Goal: Information Seeking & Learning: Learn about a topic

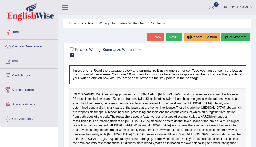
click at [169, 38] on link "Next »" at bounding box center [174, 37] width 17 height 9
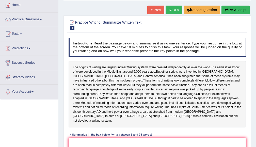
scroll to position [54, 0]
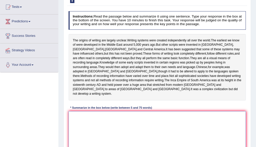
click at [89, 122] on textarea at bounding box center [157, 132] width 177 height 42
type textarea "A"
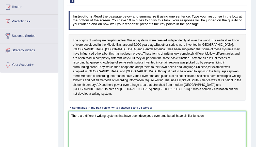
click at [154, 111] on textarea "There are different writing systems that have been develpoed over time but all …" at bounding box center [157, 132] width 177 height 42
click at [208, 111] on textarea "There are different writing systems that have been developed over time but all …" at bounding box center [157, 132] width 177 height 42
click at [118, 111] on textarea "There are different writing systems that have been developed over time but all …" at bounding box center [157, 132] width 177 height 42
click at [214, 111] on textarea "There are different writing systems that have been developed over time but all …" at bounding box center [157, 132] width 177 height 42
click at [128, 111] on textarea "There are different writing systems that have been developed over time but all …" at bounding box center [157, 132] width 177 height 42
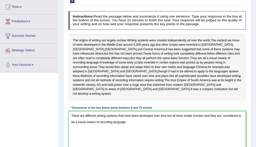
click at [128, 111] on textarea "There are different writing systems that have been developed over time but all …" at bounding box center [157, 132] width 177 height 42
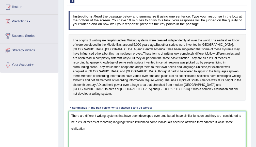
click at [217, 113] on textarea "There are different writing systems that have been developed over time but all …" at bounding box center [157, 132] width 177 height 42
click at [217, 122] on textarea "There are different writing systems that have been developed over time but all …" at bounding box center [157, 132] width 177 height 42
click at [217, 114] on textarea "There are different writing systems that have been developed over time but all …" at bounding box center [157, 132] width 177 height 42
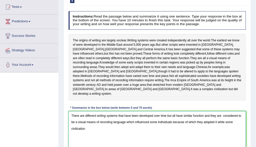
click at [217, 114] on textarea "There are different writing systems that have been developed over time but all …" at bounding box center [157, 132] width 177 height 42
click at [223, 111] on textarea "There are different writing systems that have been developed over time but all …" at bounding box center [157, 132] width 177 height 42
click at [217, 111] on textarea "There are different writing systems that have been developed over time but all …" at bounding box center [157, 132] width 177 height 42
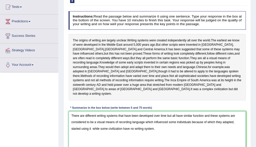
click at [149, 121] on textarea "There are different writing systems that have been developed over time but all …" at bounding box center [157, 132] width 177 height 42
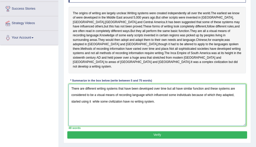
scroll to position [108, 0]
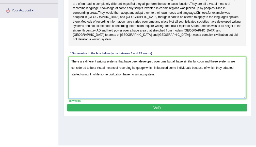
type textarea "There are different writing systems that have been developed over time but all …"
click at [161, 104] on button "Verify" at bounding box center [156, 107] width 179 height 7
click at [161, 103] on div "Practice Writing: Summarize Written Text 8 11. Writing System Instructions: Rea…" at bounding box center [156, 25] width 187 height 182
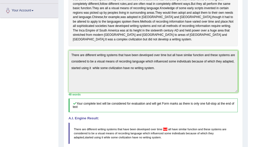
scroll to position [135, 0]
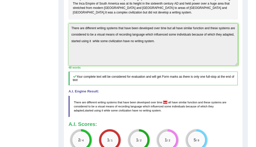
click at [164, 101] on span "but" at bounding box center [165, 102] width 4 height 3
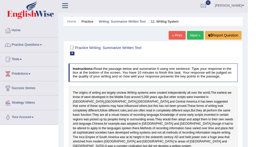
scroll to position [29, 0]
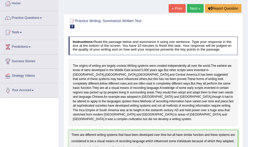
click at [200, 6] on link "Next »" at bounding box center [195, 8] width 17 height 9
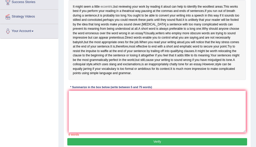
click at [105, 6] on span "eccentric" at bounding box center [107, 7] width 12 height 5
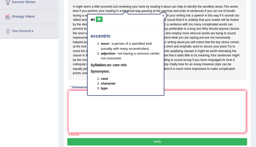
click at [162, 15] on icon at bounding box center [163, 15] width 3 height 3
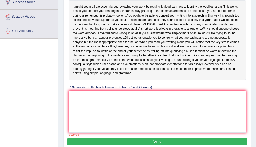
drag, startPoint x: 121, startPoint y: 6, endPoint x: 152, endPoint y: 4, distance: 31.0
click at [152, 4] on div "It might seem a little eccentric , but reviewing your work by reading it aloud …" at bounding box center [157, 40] width 177 height 80
click at [152, 5] on span "reading" at bounding box center [155, 7] width 10 height 5
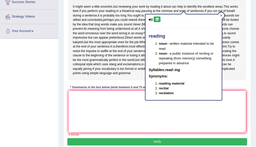
click at [223, 15] on div at bounding box center [221, 15] width 6 height 6
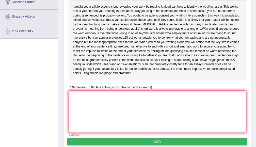
click at [210, 7] on span "woolliest" at bounding box center [209, 7] width 12 height 5
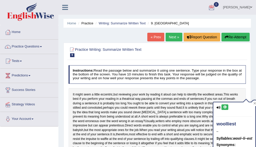
scroll to position [27, 0]
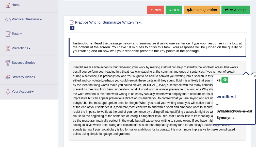
click at [255, 76] on icon at bounding box center [255, 76] width 2 height 2
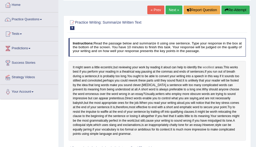
click at [204, 67] on span "woolliest" at bounding box center [209, 67] width 12 height 5
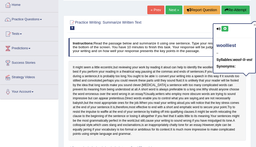
click at [158, 77] on span "to" at bounding box center [157, 76] width 3 height 5
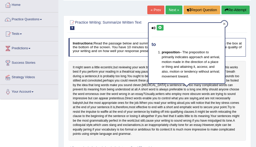
click at [224, 24] on icon at bounding box center [224, 24] width 2 height 2
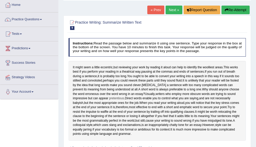
click at [109, 99] on span "pretentious" at bounding box center [116, 98] width 15 height 5
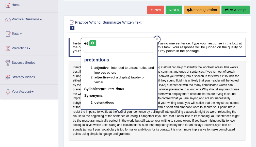
click at [159, 36] on p "Verify" at bounding box center [156, 120] width 179 height 171
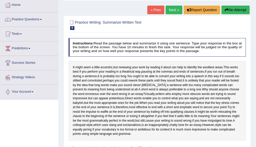
click at [157, 37] on div "Instructions: Read the passage below and summarize it using one sentence. Type …" at bounding box center [156, 117] width 179 height 163
click at [190, 93] on span "obscure" at bounding box center [195, 94] width 11 height 5
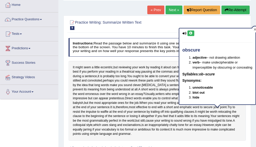
click at [253, 29] on div at bounding box center [255, 29] width 6 height 6
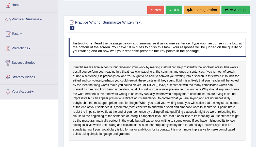
click at [109, 98] on span "pretentious" at bounding box center [116, 98] width 15 height 5
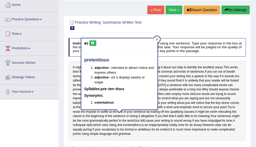
click at [155, 41] on div at bounding box center [157, 39] width 6 height 6
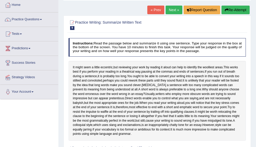
scroll to position [54, 0]
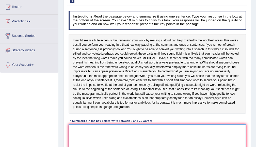
click at [142, 134] on textarea at bounding box center [157, 145] width 177 height 42
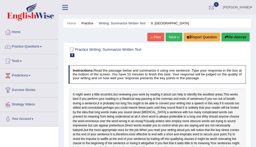
click at [215, 8] on div at bounding box center [212, 8] width 8 height 8
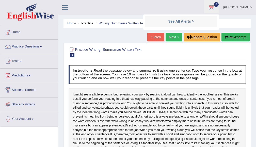
click at [192, 25] on li "See All Alerts" at bounding box center [181, 21] width 73 height 10
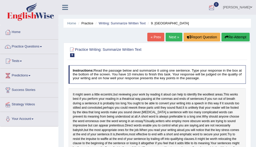
click at [215, 6] on div at bounding box center [212, 8] width 8 height 8
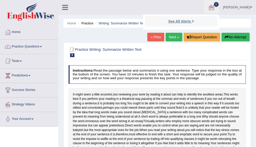
click at [191, 21] on strong "See All Alerts" at bounding box center [179, 21] width 23 height 4
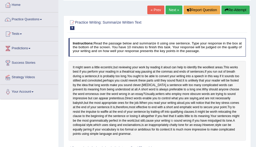
scroll to position [54, 0]
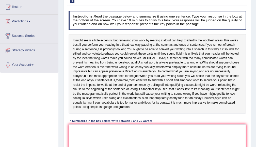
click at [87, 104] on span "jarring" at bounding box center [87, 103] width 8 height 5
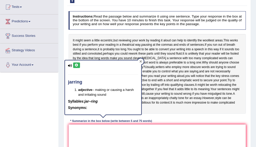
click at [141, 61] on icon at bounding box center [140, 61] width 2 height 2
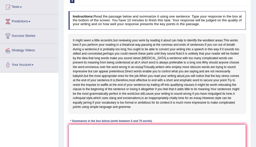
click at [156, 138] on textarea at bounding box center [157, 145] width 177 height 42
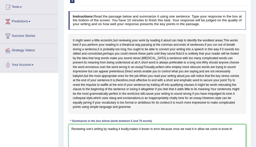
click at [200, 129] on textarea "Reviewing one's writing by reading it loudly,makes it lesser in error because o…" at bounding box center [157, 145] width 177 height 42
click at [198, 129] on textarea "Reviewing one's writing by reading it loudly,makes it lesser in error because o…" at bounding box center [157, 145] width 177 height 42
click at [200, 129] on textarea "Reviewing one's writing by reading it loudly,makes it lesser in error because o…" at bounding box center [157, 145] width 177 height 42
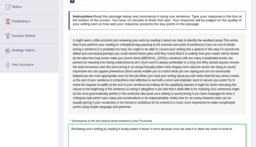
click at [200, 129] on textarea "Reviewing one's writing by reading it loudly,makes it lesser in error because o…" at bounding box center [157, 145] width 177 height 42
click at [237, 127] on textarea "Reviewing one's writing by reading it loudly,makes it lesser in error because o…" at bounding box center [157, 145] width 177 height 42
click at [72, 112] on div "It might seem a little eccentric , but reviewing your work by reading it aloud …" at bounding box center [157, 74] width 177 height 80
click at [103, 137] on textarea "Reviewing one's writing by reading it loudly,makes it lesser in error because o…" at bounding box center [157, 145] width 177 height 42
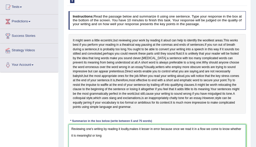
click at [112, 136] on textarea "Reviewing one's writing by reading it loudly,makes it lesser in error because o…" at bounding box center [157, 145] width 177 height 42
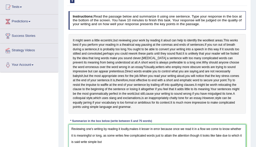
click at [222, 134] on textarea "Reviewing one's writing by reading it loudly,makes it lesser in error because o…" at bounding box center [157, 145] width 177 height 42
click at [229, 136] on textarea "Reviewing one's writing by reading it loudly,makes it lesser in error because o…" at bounding box center [157, 145] width 177 height 42
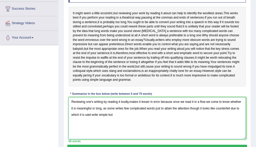
click at [118, 120] on textarea "Reviewing one's writing by reading it loudly,makes it lesser in error because o…" at bounding box center [157, 118] width 177 height 42
click at [127, 117] on textarea "Reviewing one's writing by reading it loudly,makes it lesser in error because o…" at bounding box center [157, 118] width 177 height 42
click at [90, 115] on textarea "Reviewing one's writing by reading it loudly,makes it lesser in error because o…" at bounding box center [157, 118] width 177 height 42
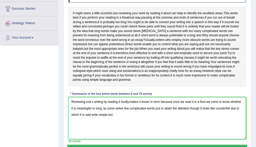
click at [89, 112] on textarea "Reviewing one's writing by reading it loudly,makes it lesser in error because o…" at bounding box center [157, 118] width 177 height 42
click at [91, 114] on textarea "Reviewing one's writing by reading it loudly,makes it lesser in error because o…" at bounding box center [157, 118] width 177 height 42
click at [116, 117] on textarea "Reviewing one's writing by reading it loudly,makes it lesser in error because o…" at bounding box center [157, 118] width 177 height 42
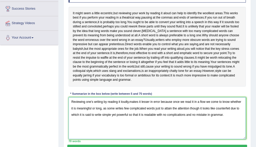
scroll to position [108, 0]
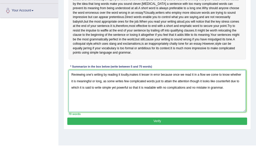
type textarea "Reviewing one's writing by reading it loudly,makes it lesser in error because o…"
click at [122, 122] on button "Verify" at bounding box center [156, 121] width 179 height 7
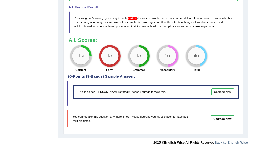
scroll to position [206, 0]
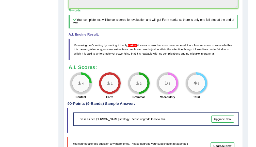
click at [134, 45] on span "makes" at bounding box center [132, 45] width 9 height 3
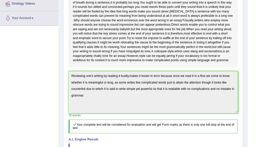
scroll to position [74, 0]
